Goal: Task Accomplishment & Management: Complete application form

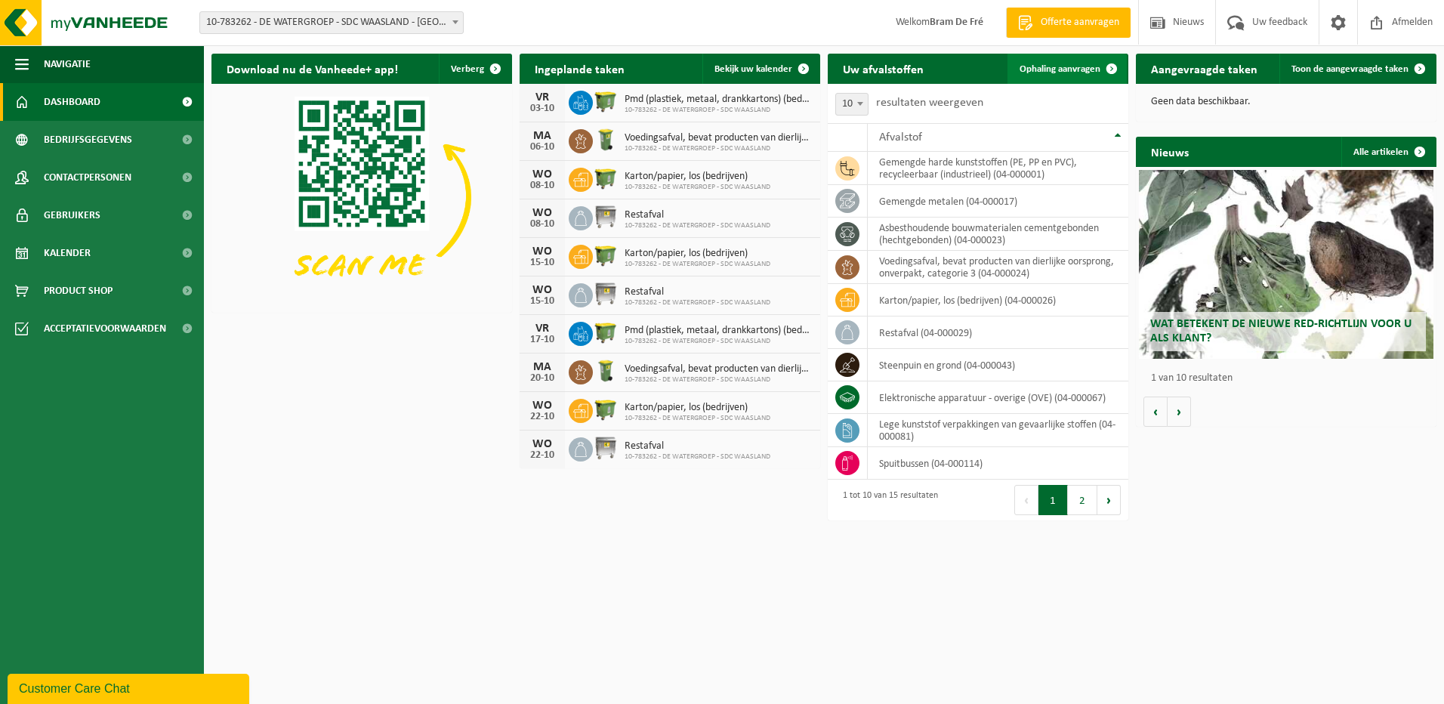
click at [1060, 70] on span "Ophaling aanvragen" at bounding box center [1059, 69] width 81 height 10
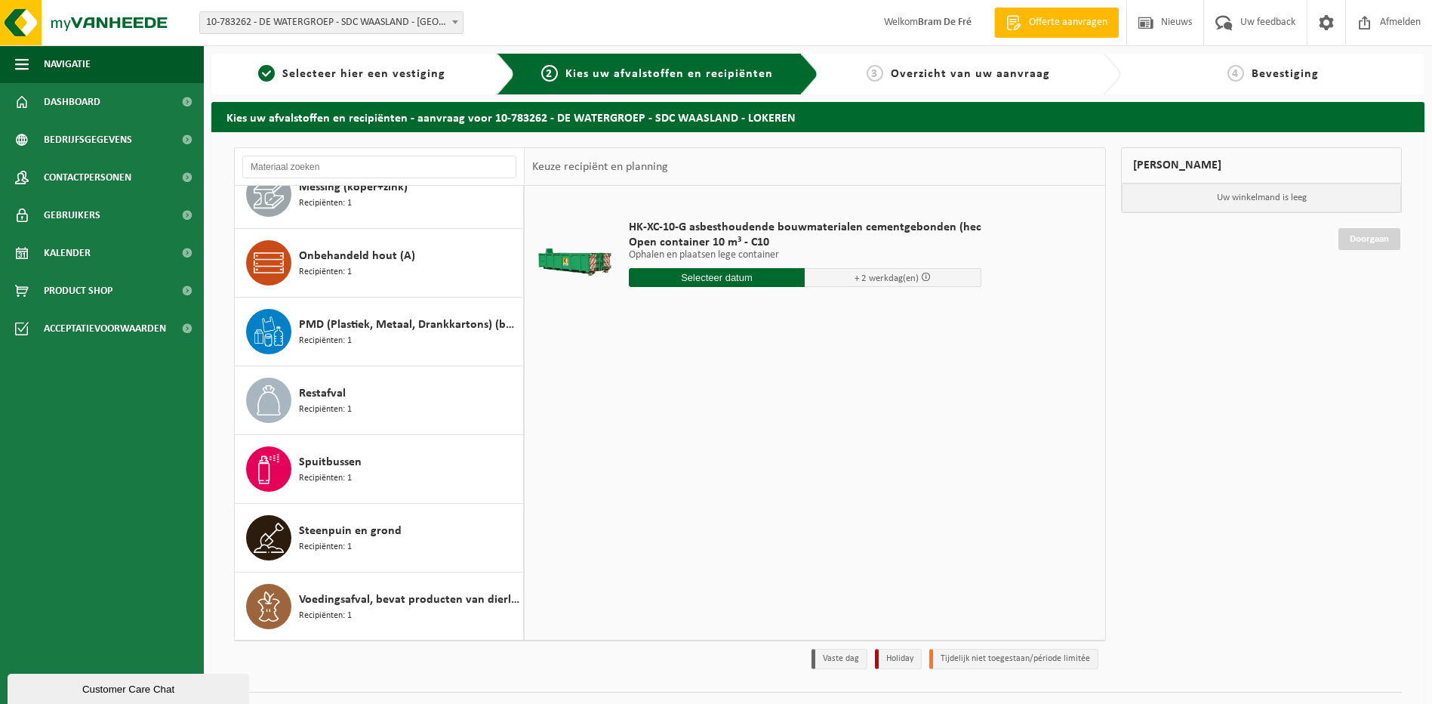
scroll to position [507, 0]
drag, startPoint x: 613, startPoint y: 199, endPoint x: 972, endPoint y: 389, distance: 405.6
click at [972, 389] on div "HK-XC-10-G asbesthoudende bouwmaterialen cementgebonden (hec Open container 10 …" at bounding box center [815, 412] width 581 height 453
click at [771, 344] on div "HK-XC-10-G asbesthoudende bouwmaterialen cementgebonden (hec Open container 10 …" at bounding box center [815, 412] width 581 height 453
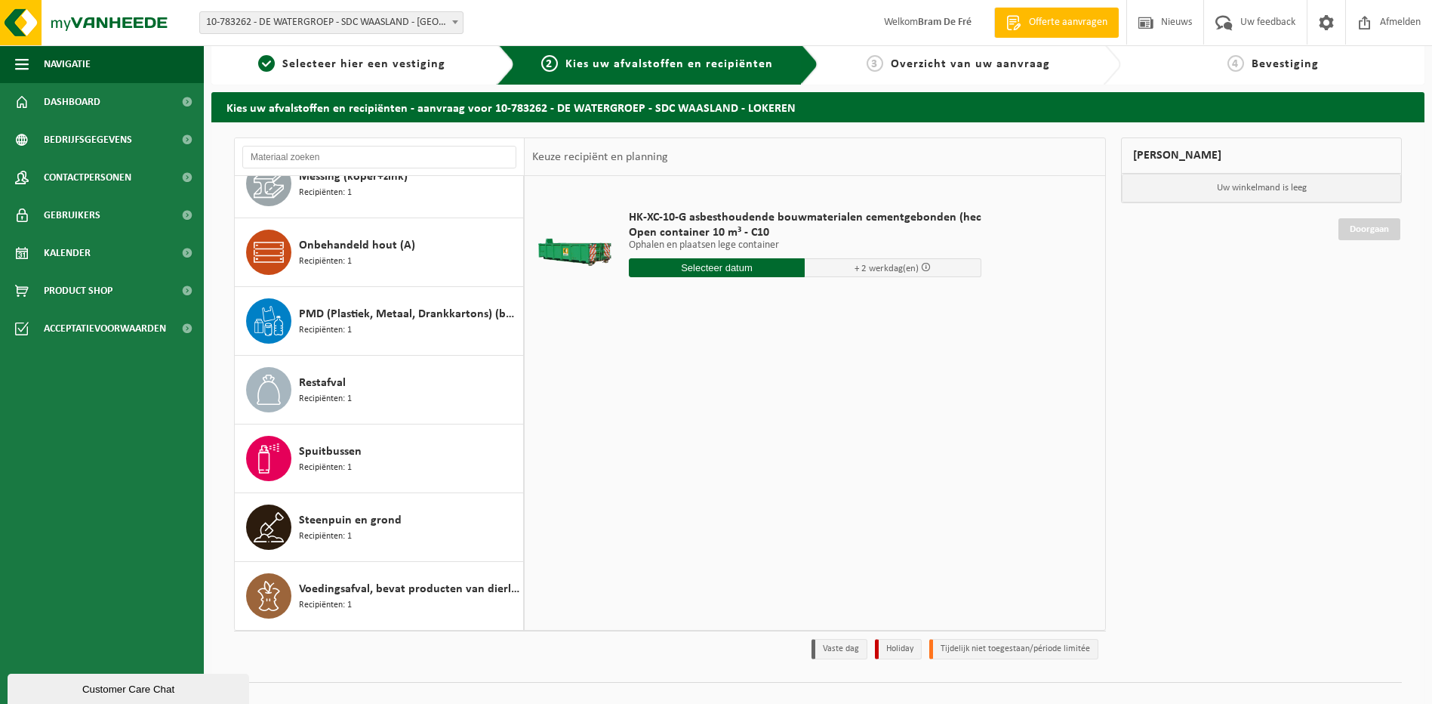
scroll to position [0, 0]
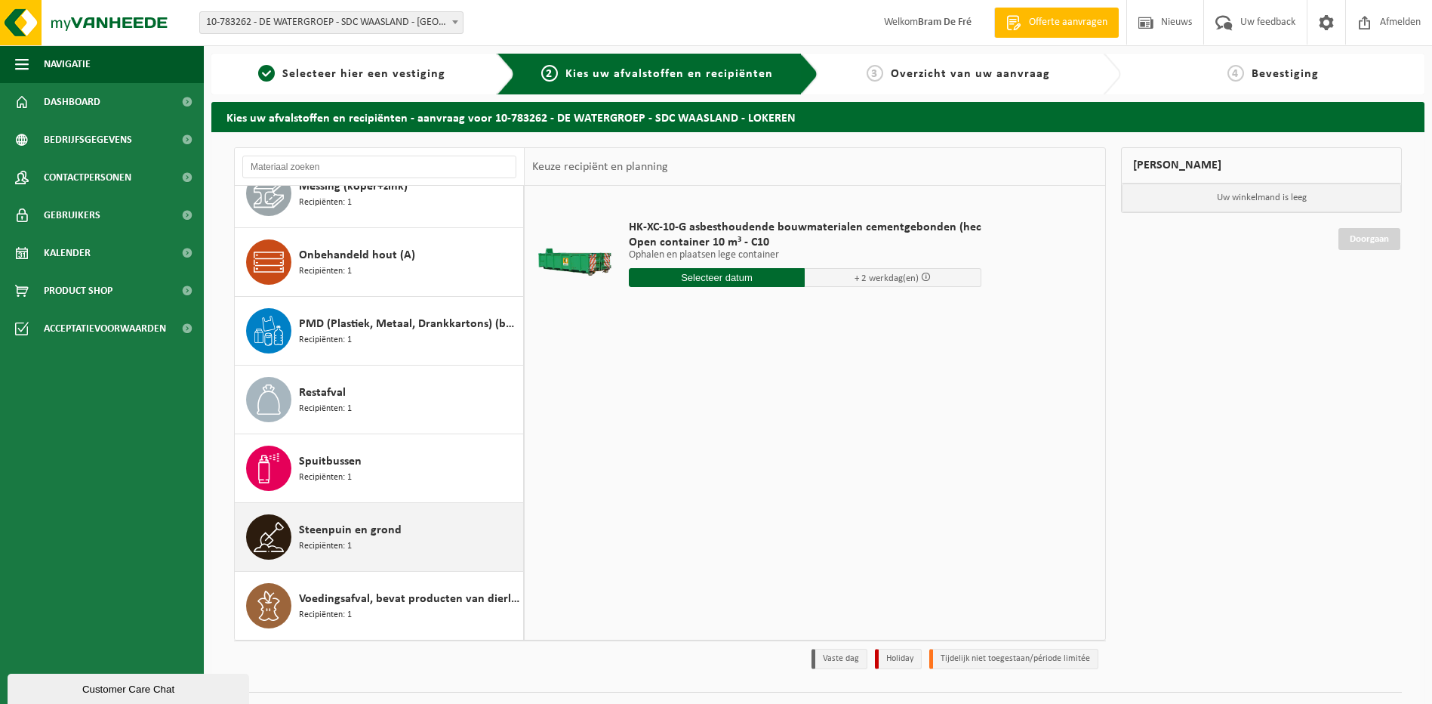
click at [320, 536] on span "Steenpuin en grond" at bounding box center [350, 530] width 103 height 18
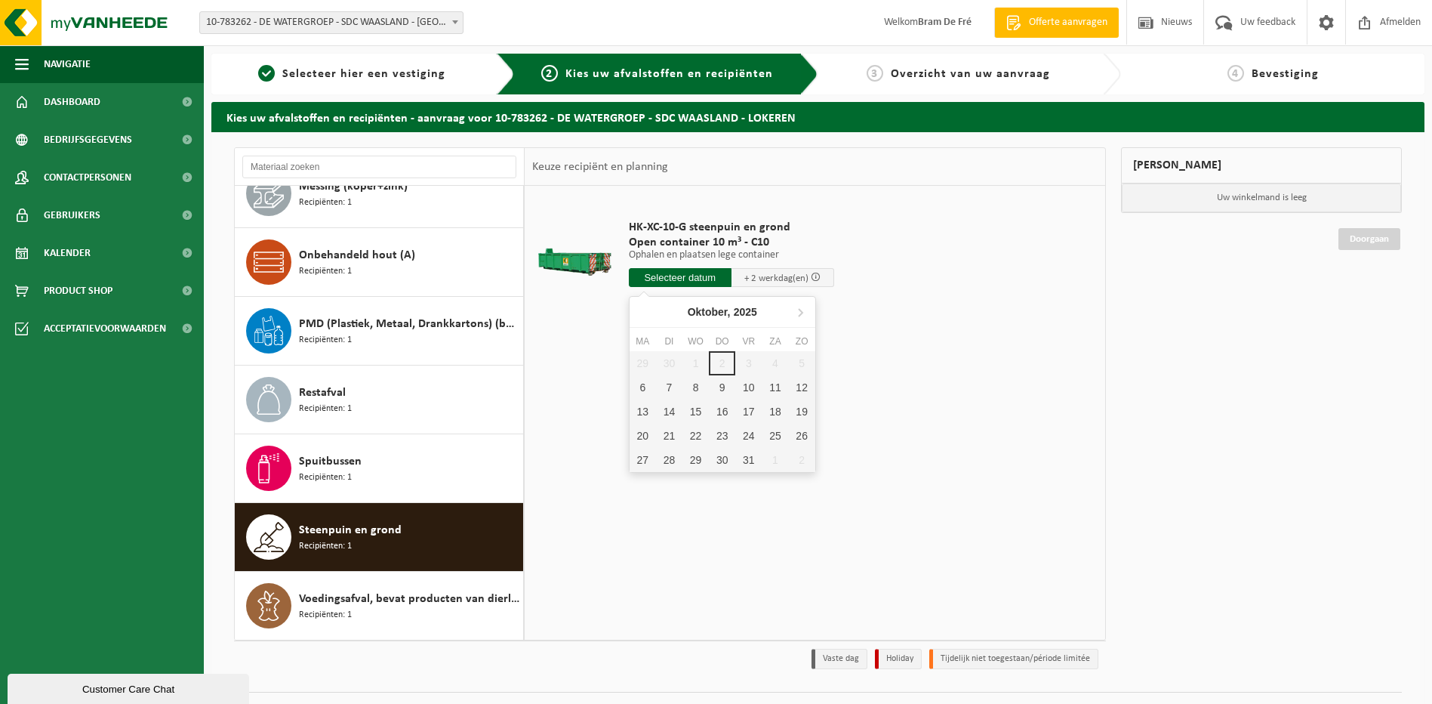
click at [701, 275] on input "text" at bounding box center [680, 277] width 103 height 19
click at [642, 386] on div "6" at bounding box center [643, 387] width 26 height 24
type input "Van 2025-10-06"
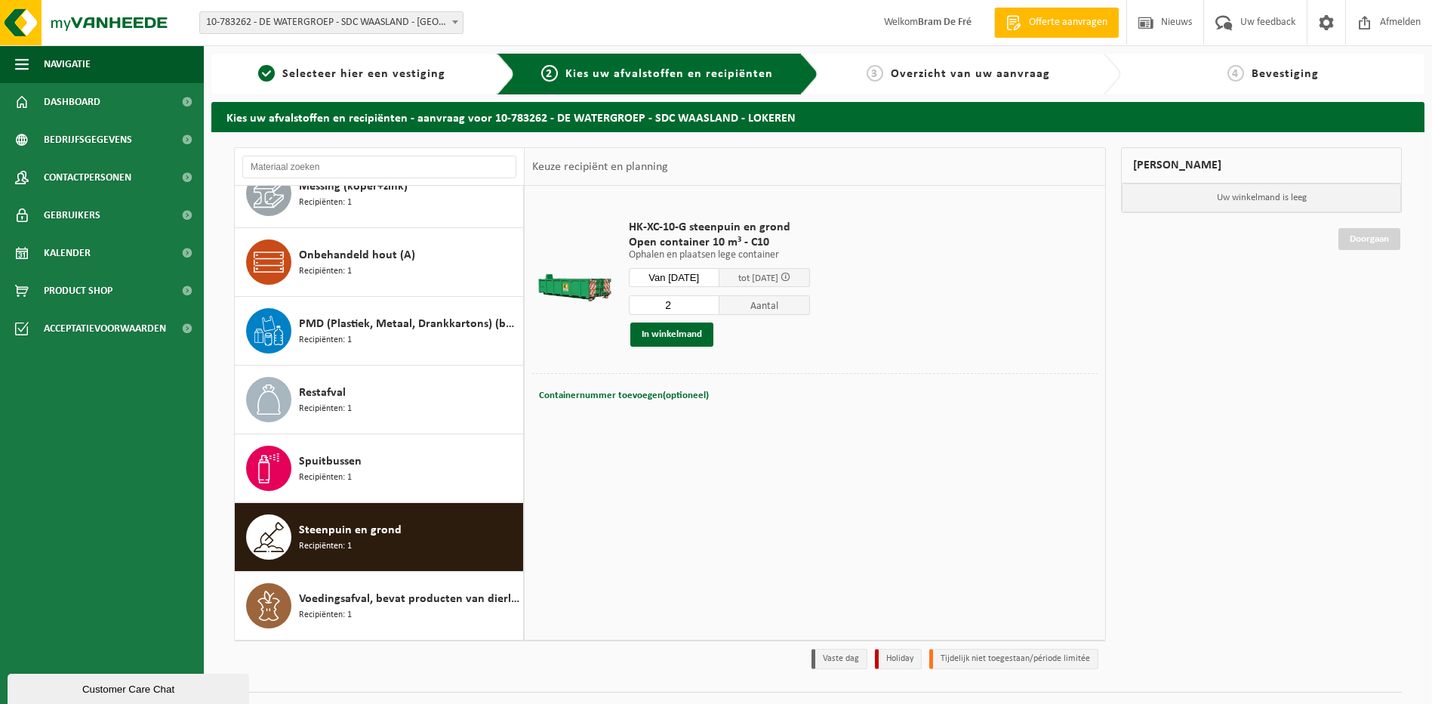
click at [720, 301] on input "2" at bounding box center [674, 305] width 91 height 20
click at [720, 310] on input "1" at bounding box center [674, 305] width 91 height 20
click at [720, 301] on input "2" at bounding box center [674, 305] width 91 height 20
click at [720, 301] on input "3" at bounding box center [674, 305] width 91 height 20
click at [720, 310] on input "2" at bounding box center [674, 305] width 91 height 20
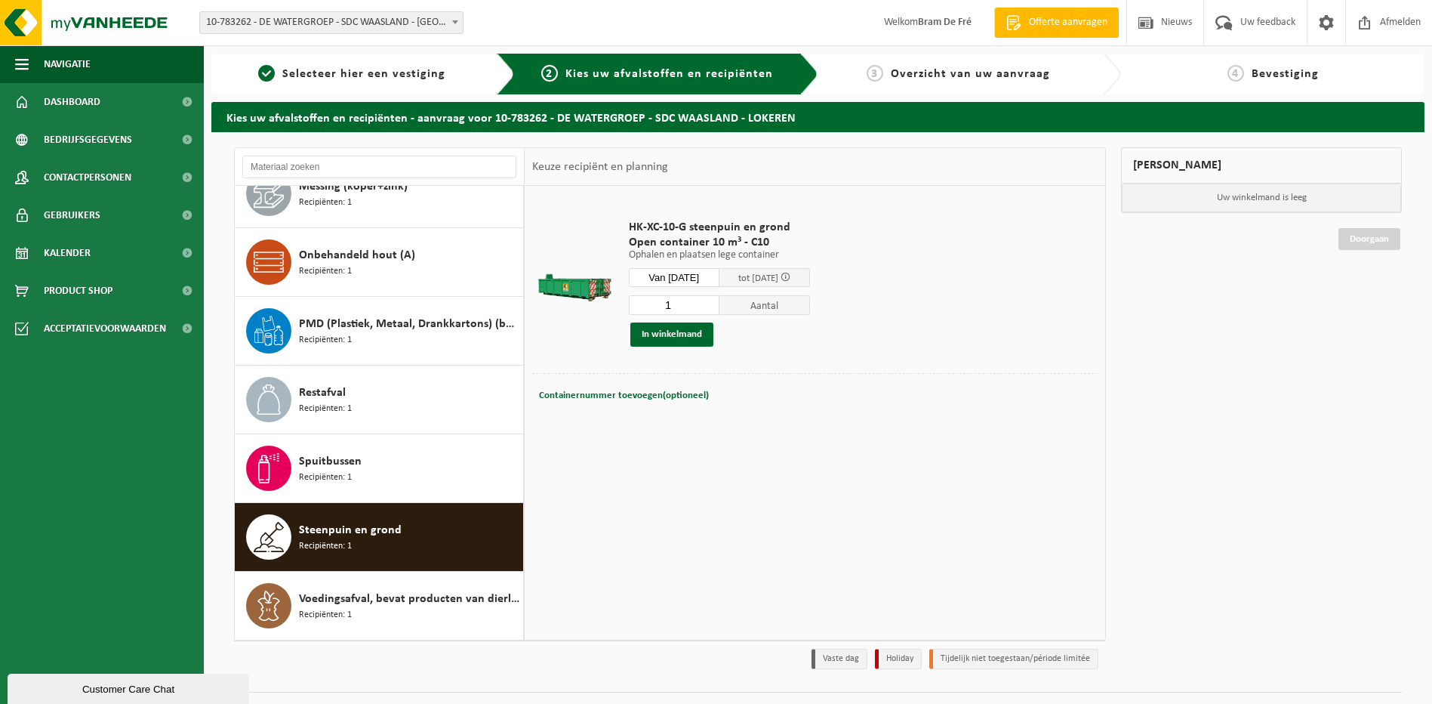
type input "1"
click at [720, 310] on input "1" at bounding box center [674, 305] width 91 height 20
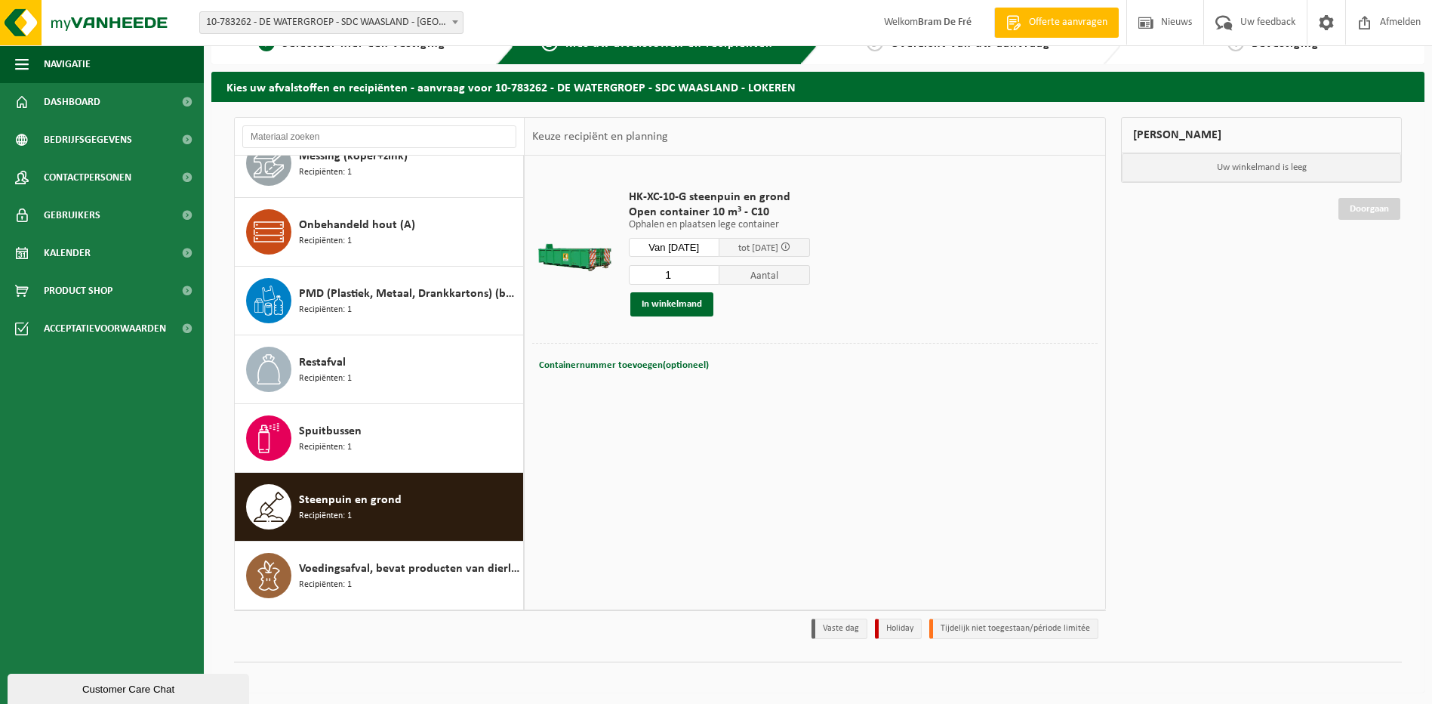
scroll to position [34, 0]
